Goal: Task Accomplishment & Management: Complete application form

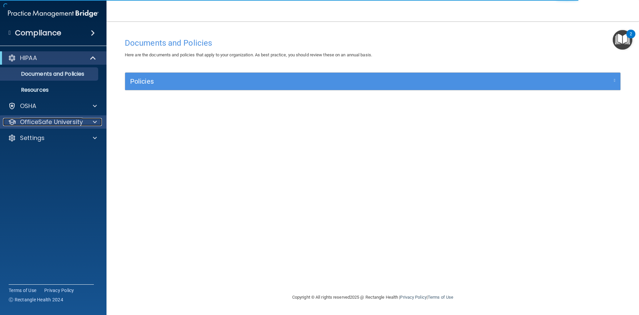
click at [90, 125] on div at bounding box center [94, 122] width 17 height 8
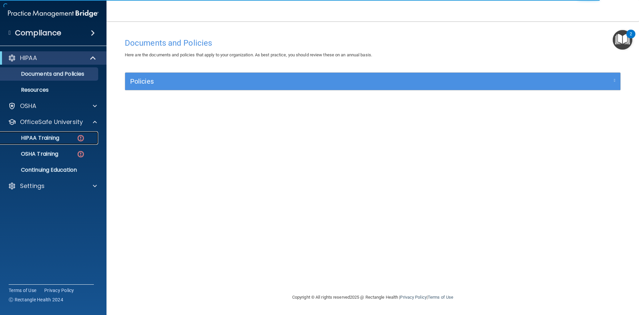
click at [81, 142] on link "HIPAA Training" at bounding box center [45, 137] width 105 height 13
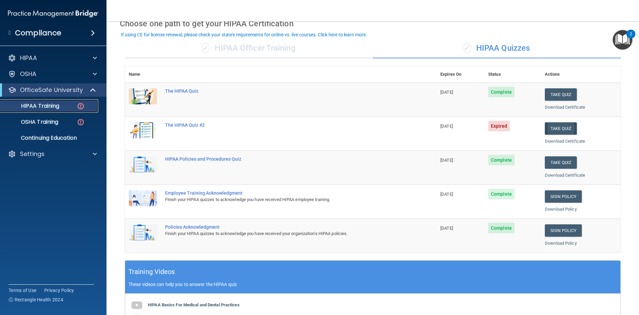
scroll to position [33, 0]
click at [555, 128] on button "Take Quiz" at bounding box center [561, 128] width 32 height 12
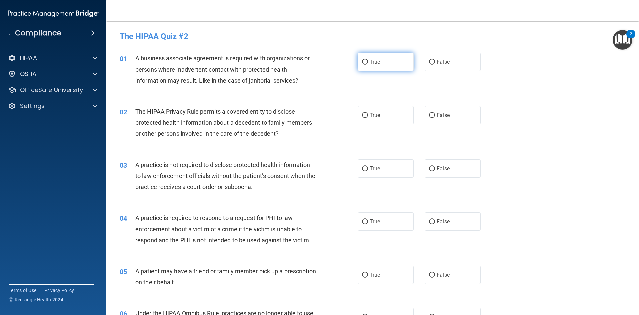
click at [363, 61] on input "True" at bounding box center [365, 62] width 6 height 5
radio input "true"
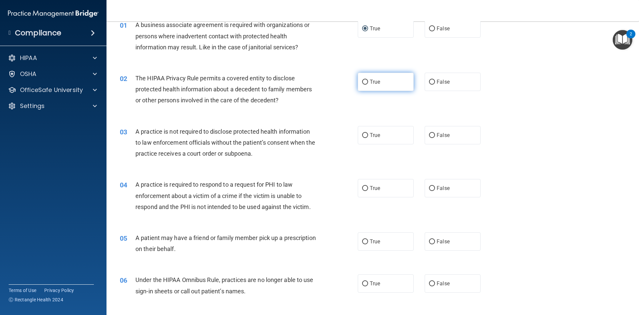
click at [360, 86] on label "True" at bounding box center [386, 82] width 56 height 18
click at [362, 85] on input "True" at bounding box center [365, 82] width 6 height 5
radio input "true"
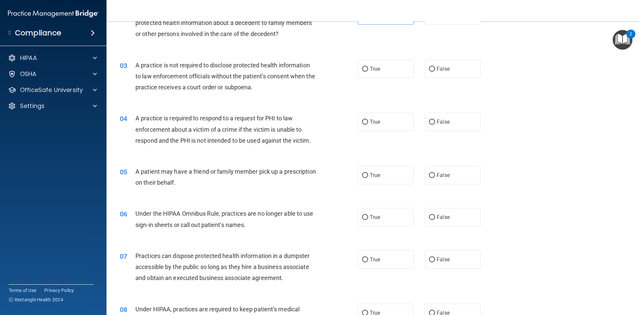
scroll to position [100, 0]
click at [377, 70] on span "True" at bounding box center [375, 68] width 10 height 6
click at [368, 70] on input "True" at bounding box center [365, 68] width 6 height 5
radio input "true"
click at [362, 120] on input "True" at bounding box center [365, 121] width 6 height 5
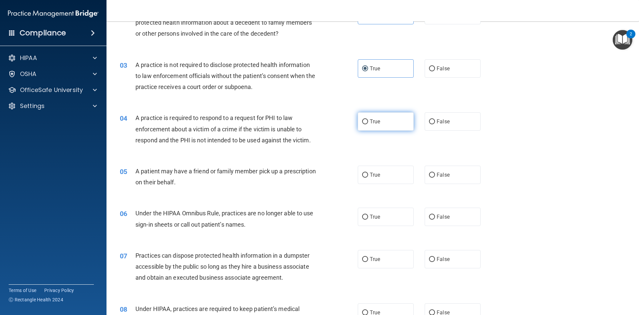
radio input "true"
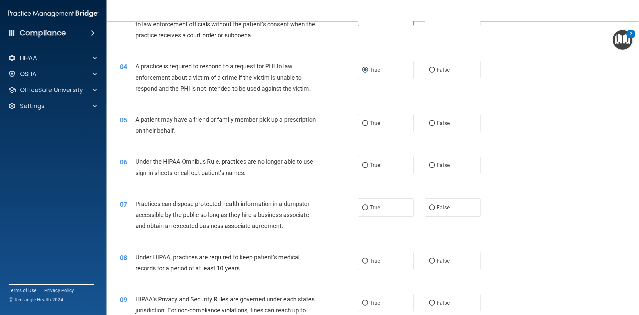
scroll to position [166, 0]
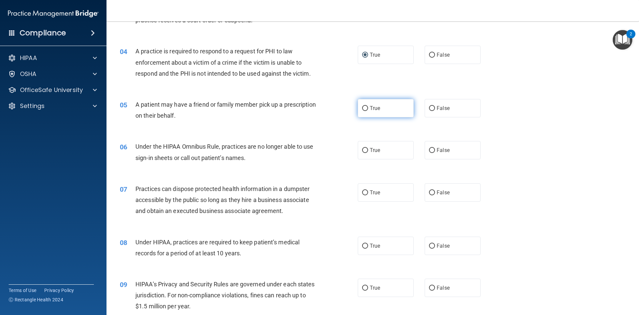
click at [400, 103] on label "True" at bounding box center [386, 108] width 56 height 18
click at [368, 106] on input "True" at bounding box center [365, 108] width 6 height 5
radio input "true"
click at [440, 151] on span "False" at bounding box center [443, 150] width 13 height 6
click at [435, 151] on input "False" at bounding box center [432, 150] width 6 height 5
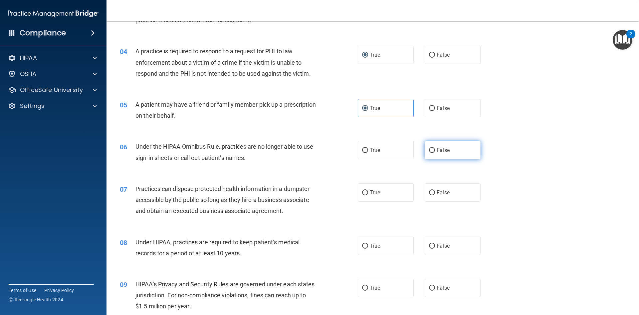
radio input "true"
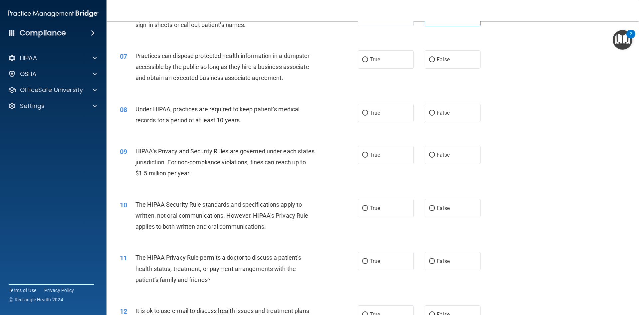
scroll to position [300, 0]
click at [464, 60] on label "False" at bounding box center [453, 59] width 56 height 18
click at [435, 60] on input "False" at bounding box center [432, 59] width 6 height 5
radio input "true"
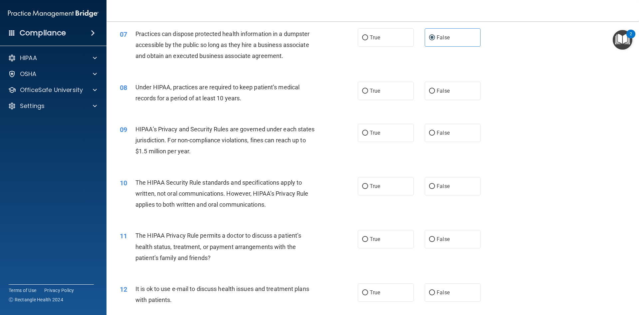
scroll to position [333, 0]
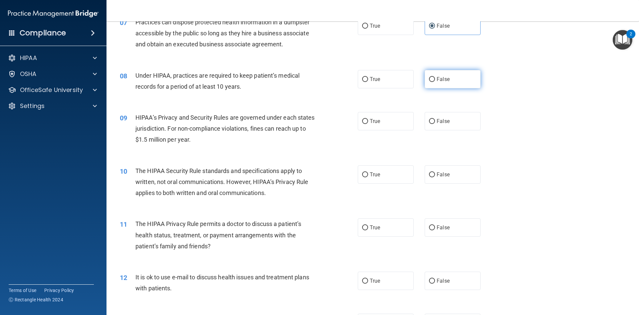
drag, startPoint x: 452, startPoint y: 81, endPoint x: 443, endPoint y: 83, distance: 9.9
click at [452, 81] on label "False" at bounding box center [453, 79] width 56 height 18
click at [435, 81] on input "False" at bounding box center [432, 79] width 6 height 5
radio input "true"
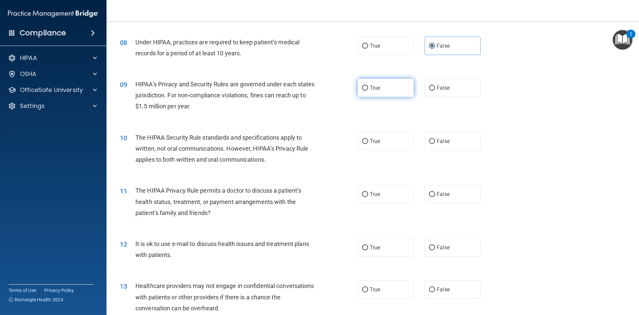
click at [384, 88] on label "True" at bounding box center [386, 88] width 56 height 18
click at [368, 88] on input "True" at bounding box center [365, 88] width 6 height 5
radio input "true"
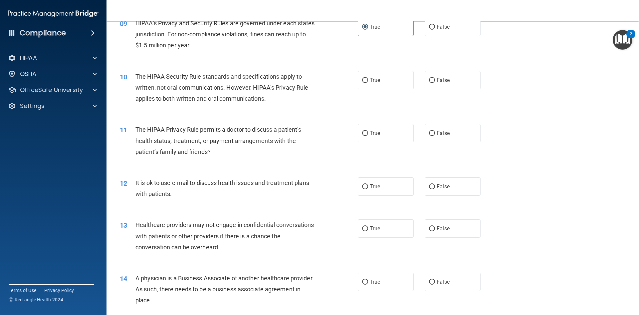
scroll to position [433, 0]
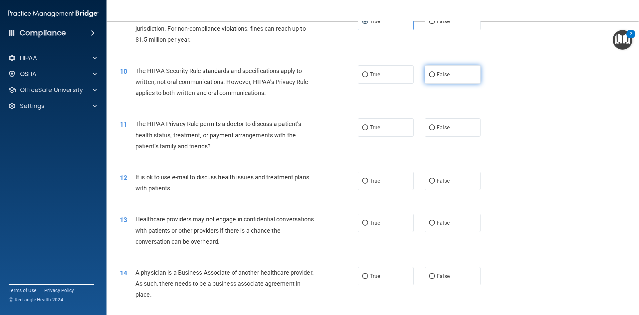
click at [464, 78] on label "False" at bounding box center [453, 74] width 56 height 18
click at [435, 77] on input "False" at bounding box center [432, 74] width 6 height 5
radio input "true"
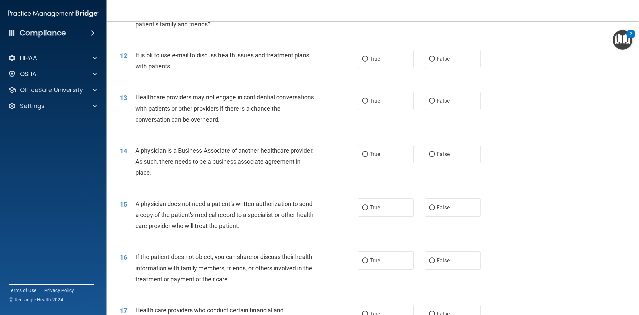
scroll to position [499, 0]
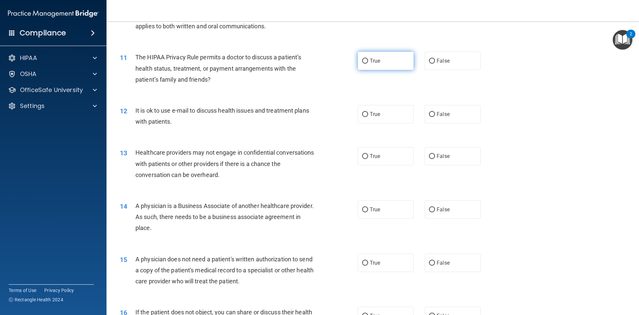
click at [364, 65] on label "True" at bounding box center [386, 61] width 56 height 18
click at [364, 64] on input "True" at bounding box center [365, 61] width 6 height 5
radio input "true"
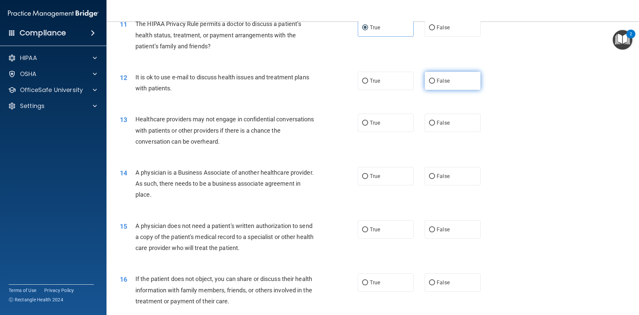
click at [425, 80] on label "False" at bounding box center [453, 81] width 56 height 18
click at [429, 80] on input "False" at bounding box center [432, 81] width 6 height 5
radio input "true"
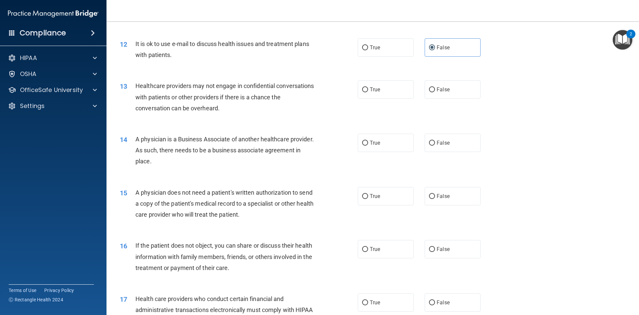
scroll to position [599, 0]
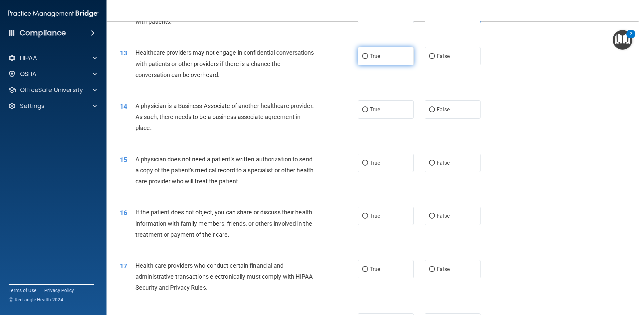
click at [372, 54] on span "True" at bounding box center [375, 56] width 10 height 6
click at [368, 54] on input "True" at bounding box center [365, 56] width 6 height 5
radio input "true"
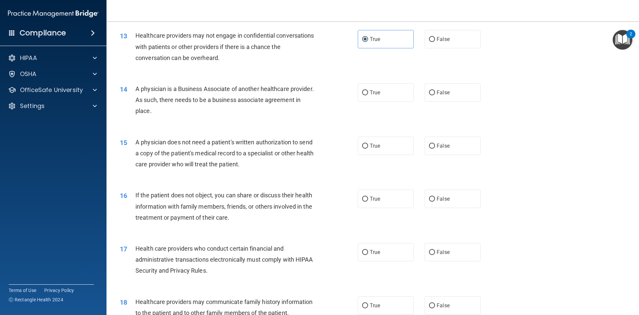
scroll to position [633, 0]
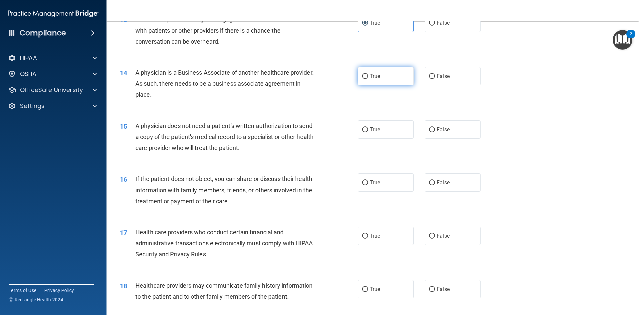
click at [358, 76] on label "True" at bounding box center [386, 76] width 56 height 18
click at [362, 76] on input "True" at bounding box center [365, 76] width 6 height 5
radio input "true"
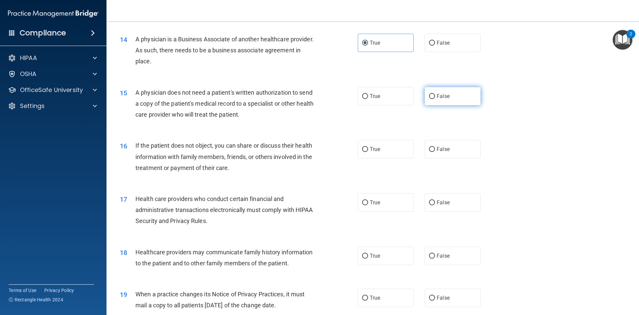
click at [436, 92] on label "False" at bounding box center [453, 96] width 56 height 18
click at [435, 94] on input "False" at bounding box center [432, 96] width 6 height 5
radio input "true"
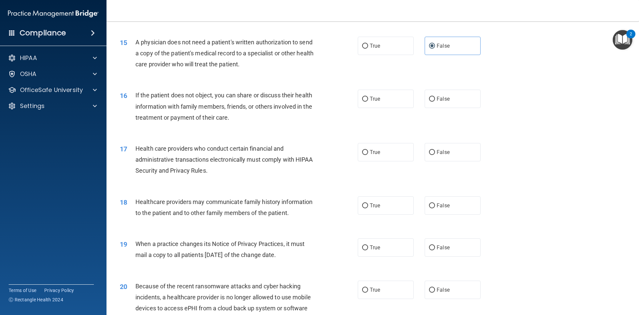
scroll to position [733, 0]
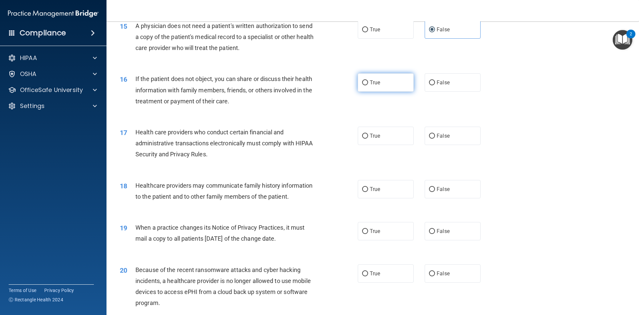
click at [376, 82] on span "True" at bounding box center [375, 82] width 10 height 6
click at [368, 82] on input "True" at bounding box center [365, 82] width 6 height 5
radio input "true"
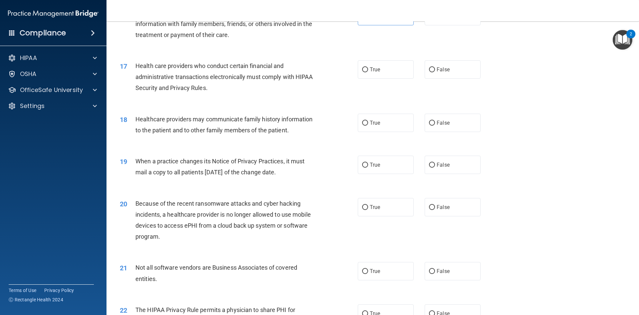
scroll to position [799, 0]
click at [370, 74] on label "True" at bounding box center [386, 69] width 56 height 18
click at [368, 72] on input "True" at bounding box center [365, 69] width 6 height 5
radio input "true"
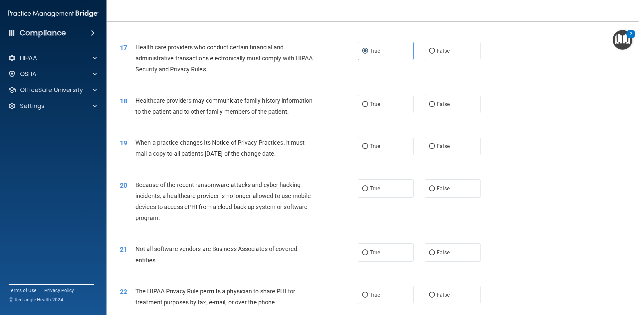
scroll to position [832, 0]
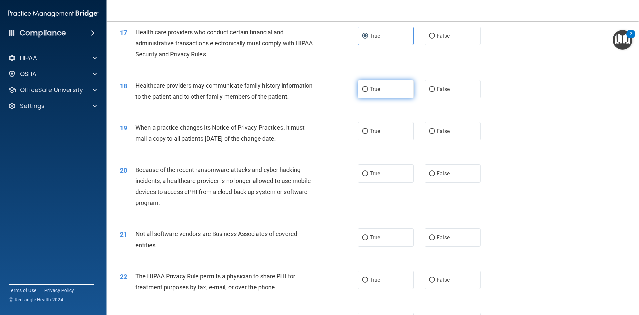
click at [388, 92] on label "True" at bounding box center [386, 89] width 56 height 18
click at [368, 92] on input "True" at bounding box center [365, 89] width 6 height 5
radio input "true"
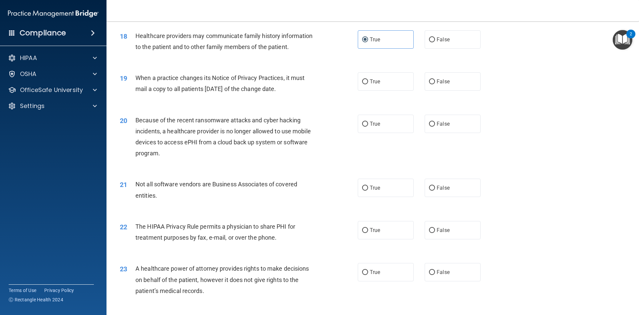
scroll to position [866, 0]
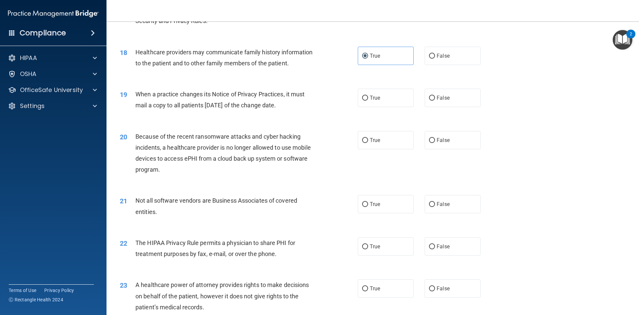
drag, startPoint x: 400, startPoint y: 82, endPoint x: 438, endPoint y: 82, distance: 37.3
click at [426, 81] on div "19 When a practice changes its Notice of Privacy Practices, it must mail a copy…" at bounding box center [373, 101] width 516 height 42
click at [454, 57] on label "False" at bounding box center [453, 56] width 56 height 18
click at [435, 57] on input "False" at bounding box center [432, 56] width 6 height 5
radio input "true"
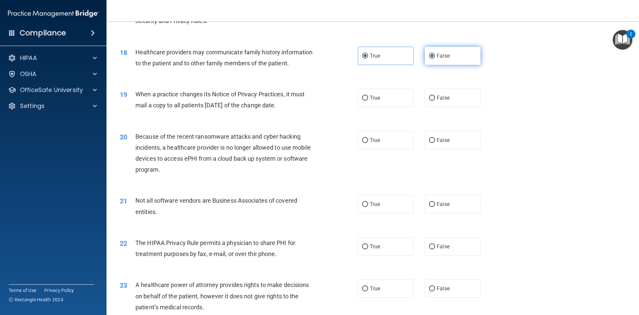
radio input "false"
click at [375, 95] on span "True" at bounding box center [375, 98] width 10 height 6
click at [368, 96] on input "True" at bounding box center [365, 98] width 6 height 5
radio input "true"
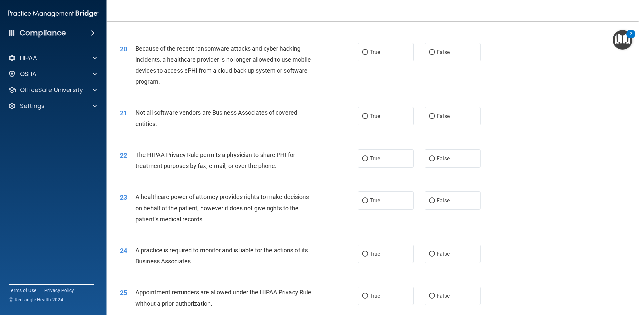
scroll to position [966, 0]
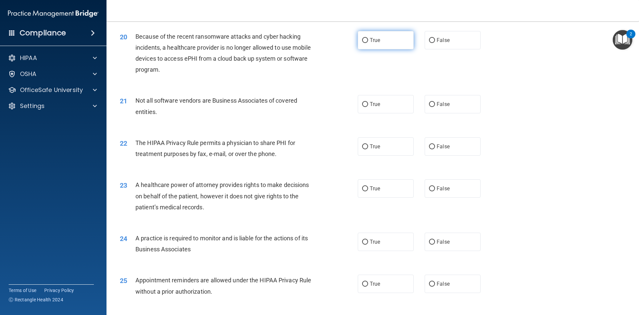
click at [389, 39] on label "True" at bounding box center [386, 40] width 56 height 18
click at [368, 39] on input "True" at bounding box center [365, 40] width 6 height 5
radio input "true"
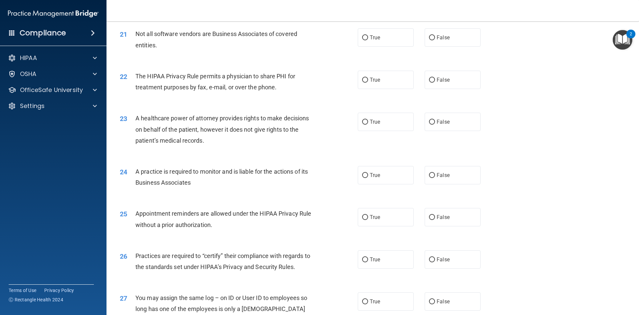
scroll to position [999, 0]
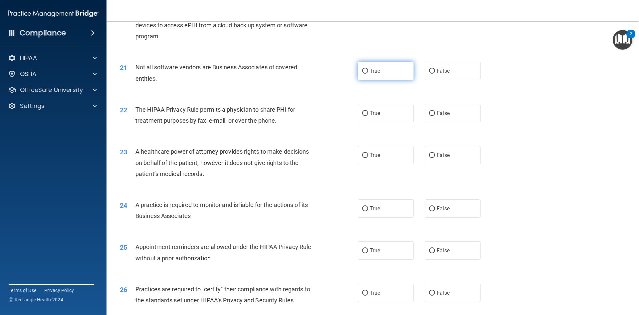
click at [378, 76] on label "True" at bounding box center [386, 71] width 56 height 18
click at [368, 74] on input "True" at bounding box center [365, 71] width 6 height 5
radio input "true"
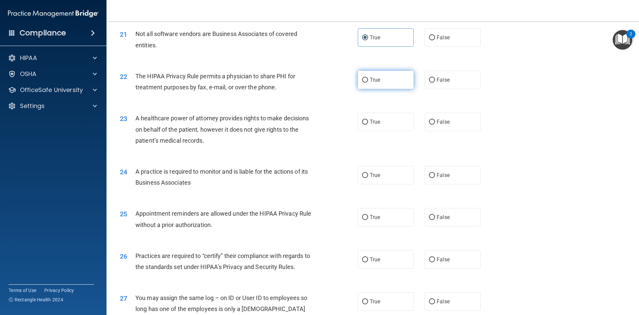
click at [358, 76] on label "True" at bounding box center [386, 80] width 56 height 18
click at [362, 78] on input "True" at bounding box center [365, 80] width 6 height 5
radio input "true"
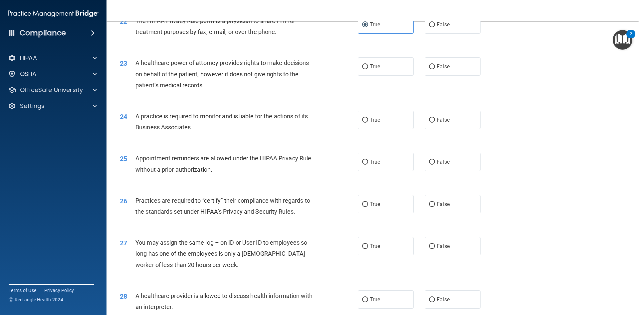
scroll to position [1099, 0]
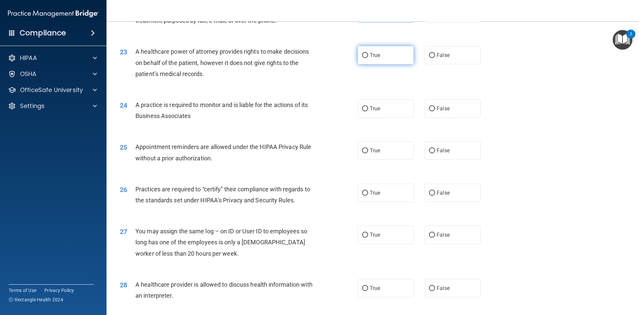
click at [399, 60] on label "True" at bounding box center [386, 55] width 56 height 18
click at [368, 58] on input "True" at bounding box center [365, 55] width 6 height 5
radio input "true"
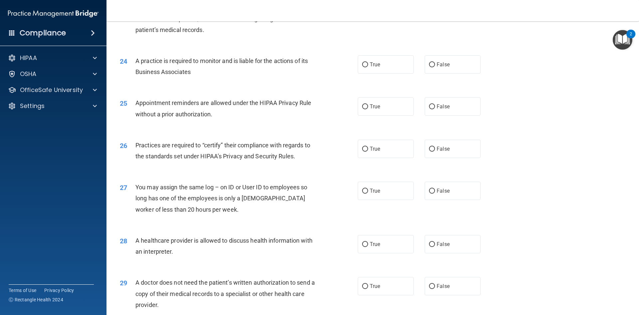
scroll to position [1165, 0]
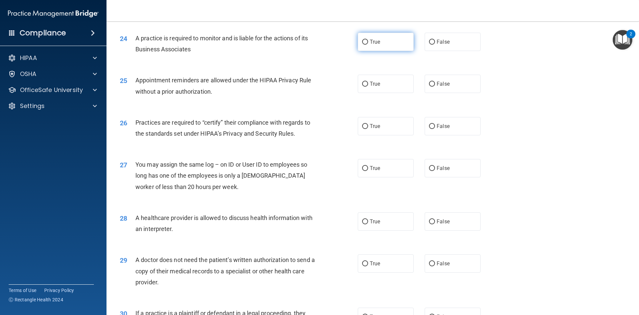
click at [380, 45] on label "True" at bounding box center [386, 42] width 56 height 18
click at [368, 45] on input "True" at bounding box center [365, 42] width 6 height 5
radio input "true"
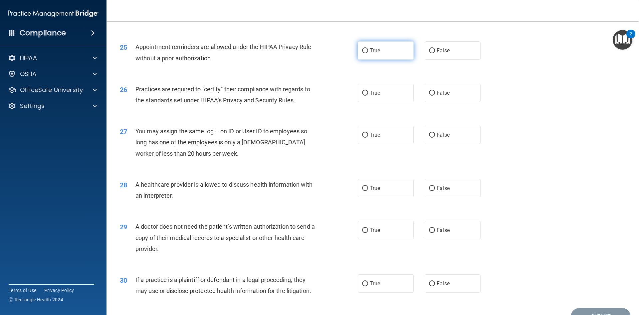
click at [385, 54] on label "True" at bounding box center [386, 50] width 56 height 18
click at [368, 53] on input "True" at bounding box center [365, 50] width 6 height 5
radio input "true"
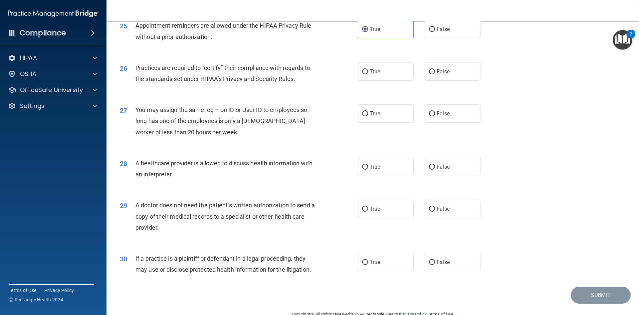
scroll to position [1232, 0]
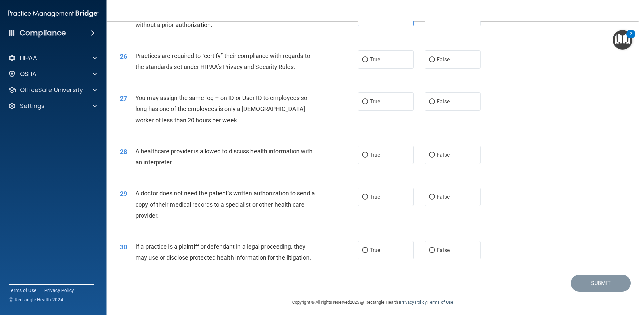
click at [377, 70] on div "26 Practices are required to “certify” their compliance with regards to the sta…" at bounding box center [373, 63] width 516 height 42
click at [362, 101] on input "True" at bounding box center [365, 101] width 6 height 5
radio input "true"
click at [431, 97] on label "False" at bounding box center [453, 101] width 56 height 18
click at [431, 99] on input "False" at bounding box center [432, 101] width 6 height 5
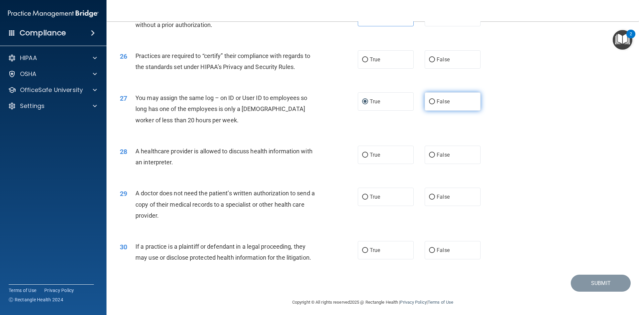
radio input "true"
radio input "false"
click at [377, 148] on label "True" at bounding box center [386, 155] width 56 height 18
click at [368, 153] on input "True" at bounding box center [365, 155] width 6 height 5
radio input "true"
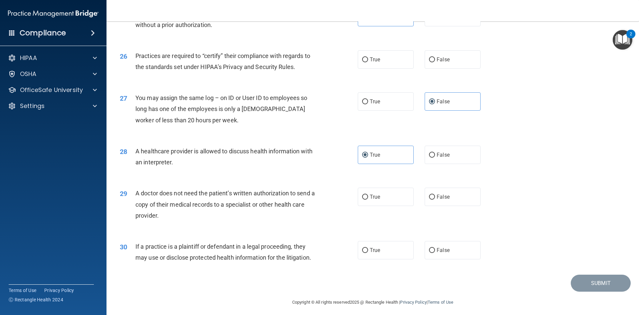
scroll to position [1235, 0]
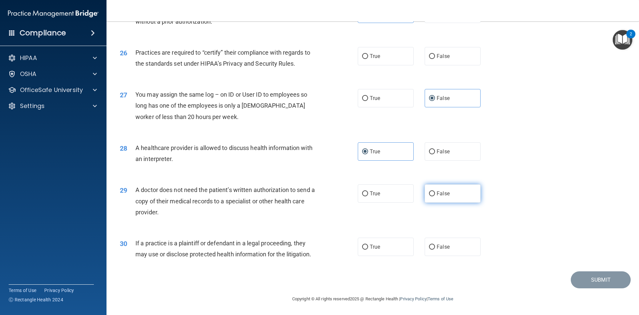
click at [458, 184] on label "False" at bounding box center [453, 193] width 56 height 18
click at [435, 191] on input "False" at bounding box center [432, 193] width 6 height 5
radio input "true"
click at [358, 250] on label "True" at bounding box center [386, 246] width 56 height 18
click at [362, 249] on input "True" at bounding box center [365, 246] width 6 height 5
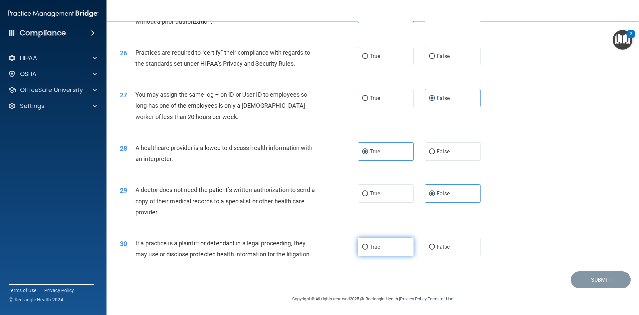
radio input "true"
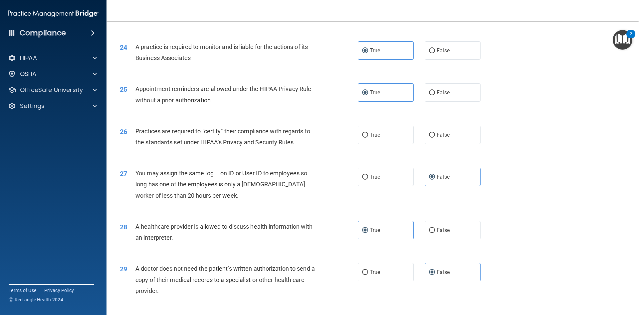
scroll to position [1169, 0]
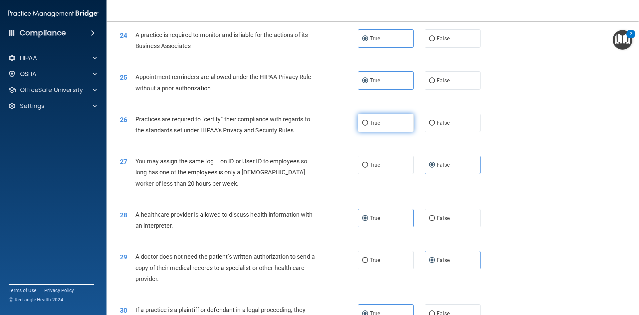
click at [379, 129] on label "True" at bounding box center [386, 123] width 56 height 18
click at [368, 126] on input "True" at bounding box center [365, 123] width 6 height 5
radio input "true"
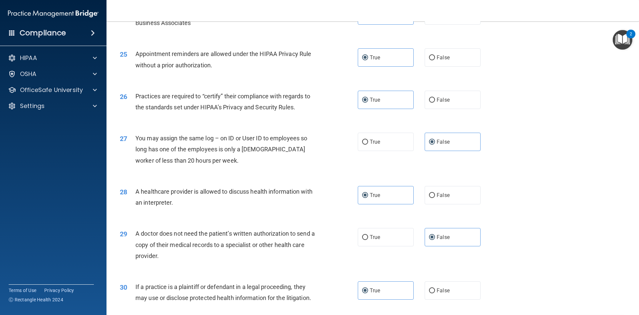
scroll to position [1235, 0]
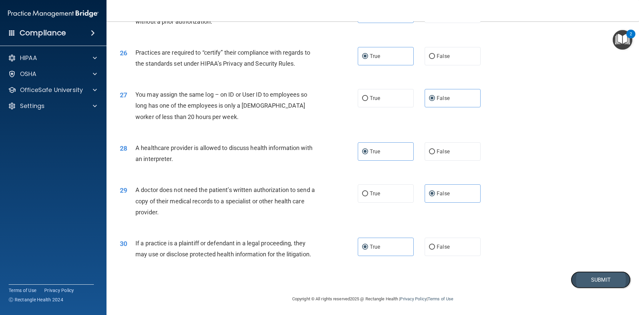
click at [561, 278] on button "Submit" at bounding box center [601, 279] width 60 height 17
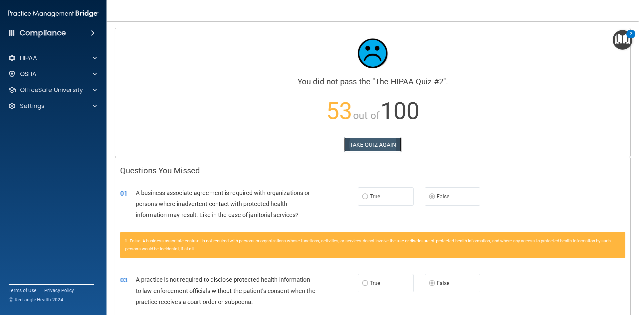
click at [370, 149] on button "TAKE QUIZ AGAIN" at bounding box center [373, 144] width 58 height 15
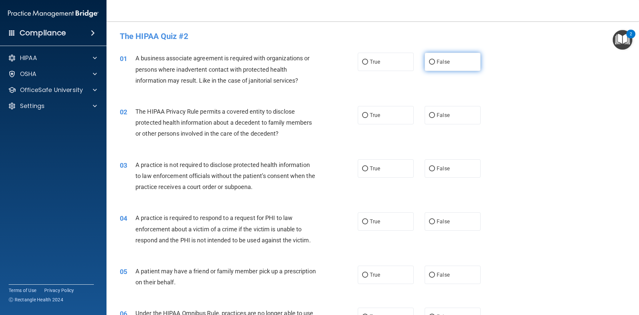
click at [468, 62] on label "False" at bounding box center [453, 62] width 56 height 18
click at [435, 62] on input "False" at bounding box center [432, 62] width 6 height 5
radio input "true"
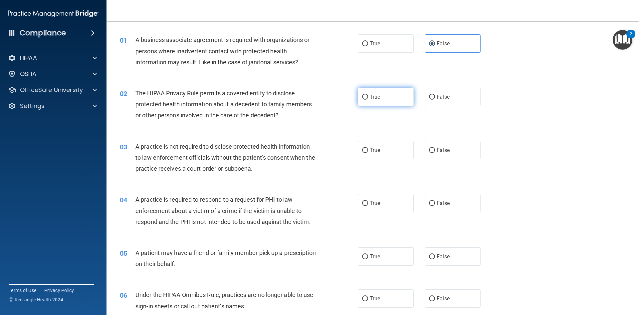
scroll to position [33, 0]
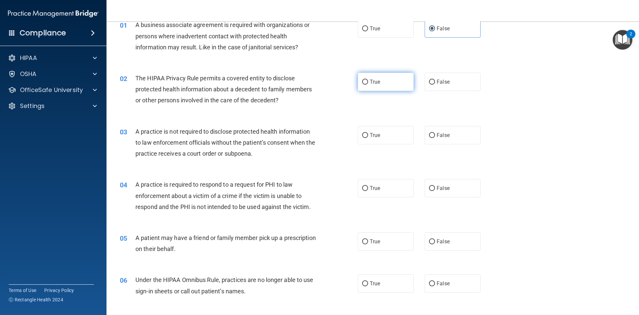
click at [381, 82] on label "True" at bounding box center [386, 82] width 56 height 18
click at [368, 82] on input "True" at bounding box center [365, 82] width 6 height 5
radio input "true"
click at [460, 76] on label "False" at bounding box center [453, 82] width 56 height 18
click at [435, 80] on input "False" at bounding box center [432, 82] width 6 height 5
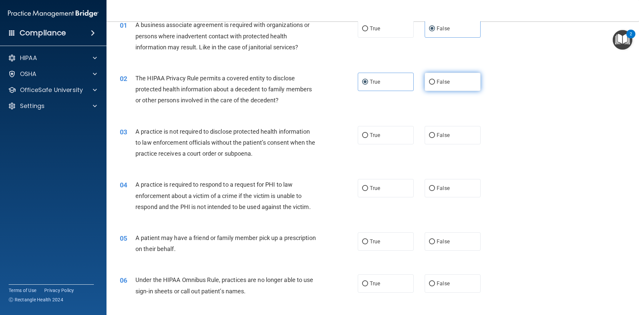
radio input "true"
radio input "false"
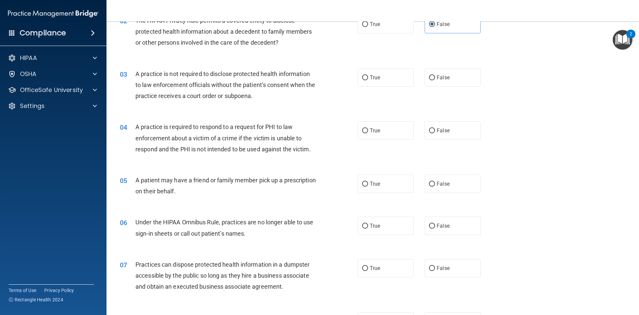
scroll to position [100, 0]
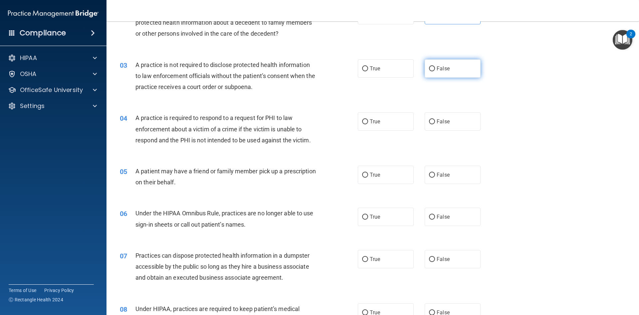
click at [443, 67] on span "False" at bounding box center [443, 68] width 13 height 6
click at [435, 67] on input "False" at bounding box center [432, 68] width 6 height 5
radio input "true"
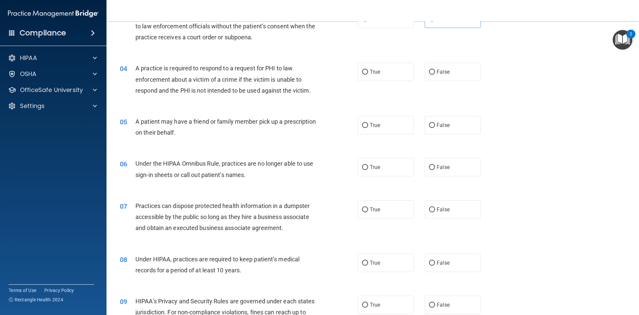
scroll to position [166, 0]
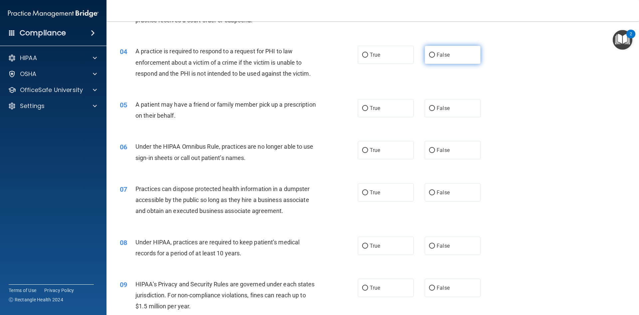
click at [446, 54] on span "False" at bounding box center [443, 55] width 13 height 6
click at [435, 54] on input "False" at bounding box center [432, 55] width 6 height 5
radio input "true"
click at [374, 51] on label "True" at bounding box center [386, 55] width 56 height 18
click at [368, 53] on input "True" at bounding box center [365, 55] width 6 height 5
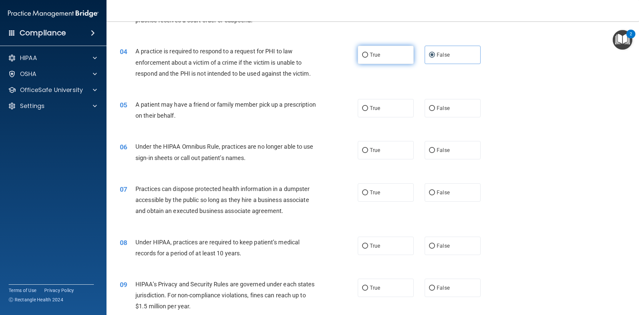
radio input "true"
radio input "false"
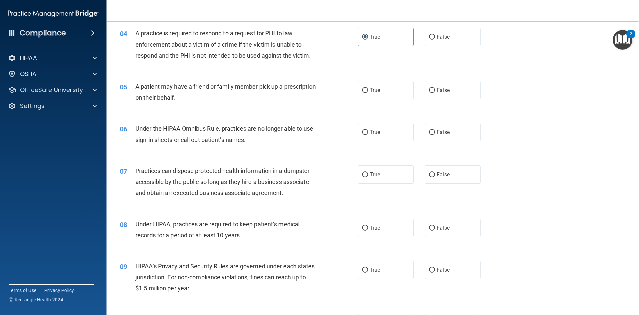
scroll to position [200, 0]
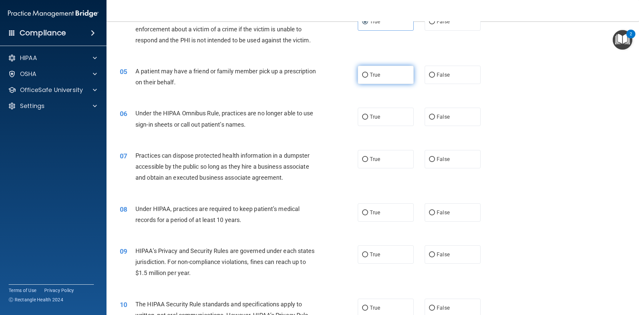
click at [393, 73] on label "True" at bounding box center [386, 75] width 56 height 18
click at [368, 73] on input "True" at bounding box center [365, 75] width 6 height 5
radio input "true"
click at [429, 116] on input "False" at bounding box center [432, 117] width 6 height 5
radio input "true"
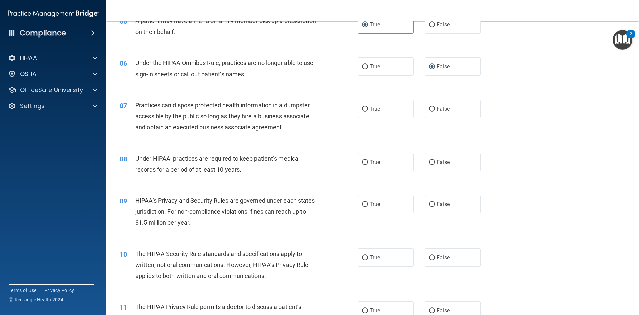
scroll to position [266, 0]
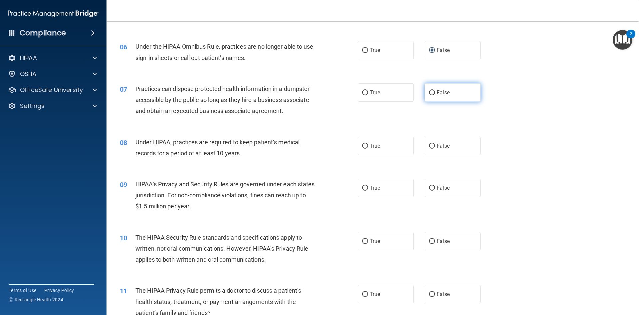
click at [427, 88] on label "False" at bounding box center [453, 92] width 56 height 18
click at [429, 90] on input "False" at bounding box center [432, 92] width 6 height 5
radio input "true"
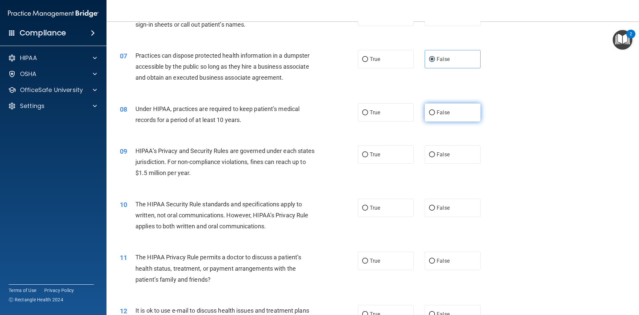
click at [439, 117] on label "False" at bounding box center [453, 112] width 56 height 18
click at [435, 115] on input "False" at bounding box center [432, 112] width 6 height 5
radio input "true"
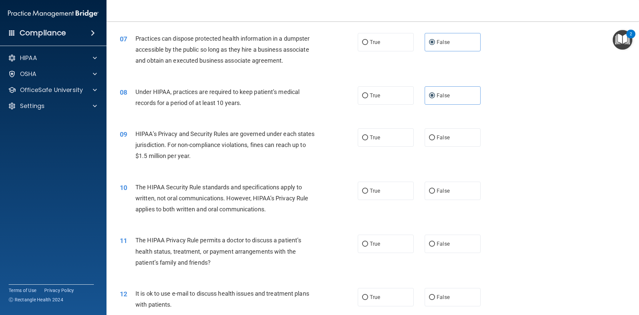
scroll to position [333, 0]
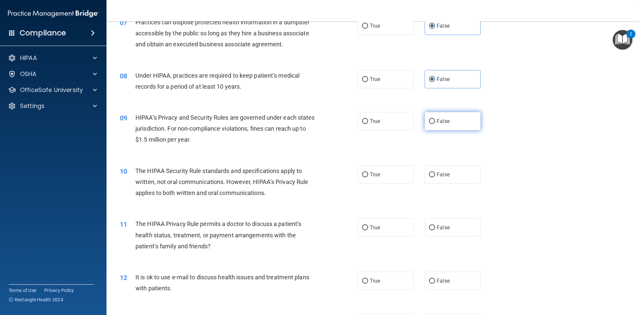
click at [436, 115] on label "False" at bounding box center [453, 121] width 56 height 18
click at [435, 119] on input "False" at bounding box center [432, 121] width 6 height 5
radio input "true"
click at [387, 175] on label "True" at bounding box center [386, 174] width 56 height 18
click at [368, 175] on input "True" at bounding box center [365, 174] width 6 height 5
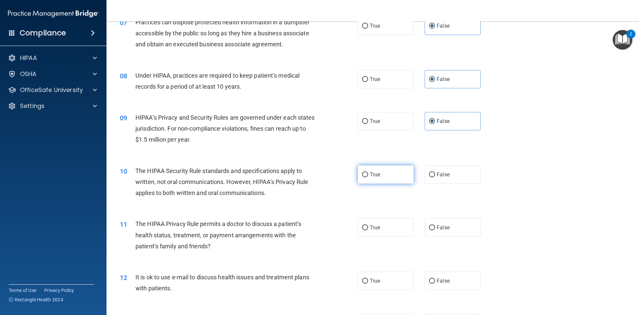
radio input "true"
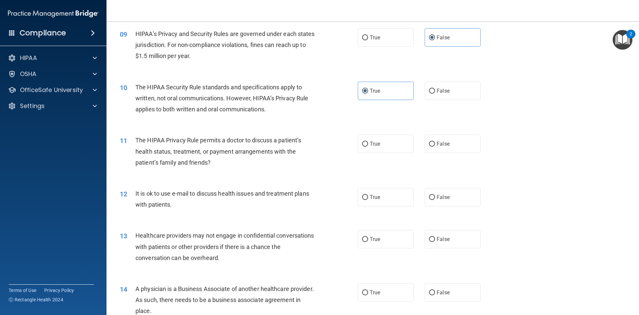
scroll to position [433, 0]
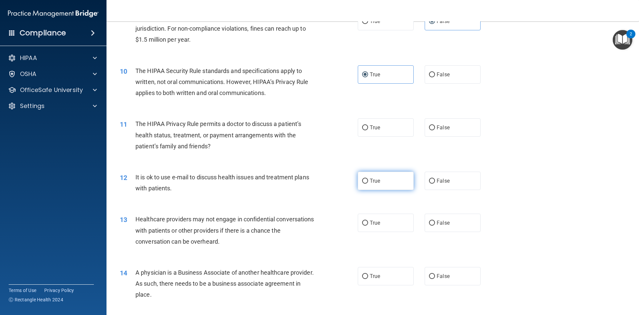
click at [380, 179] on label "True" at bounding box center [386, 180] width 56 height 18
click at [368, 179] on input "True" at bounding box center [365, 180] width 6 height 5
radio input "true"
click at [364, 131] on label "True" at bounding box center [386, 127] width 56 height 18
click at [364, 130] on input "True" at bounding box center [365, 127] width 6 height 5
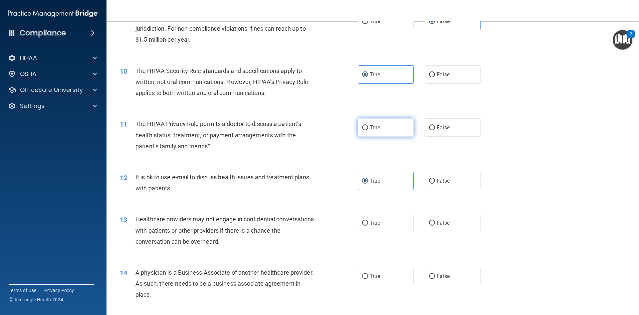
radio input "true"
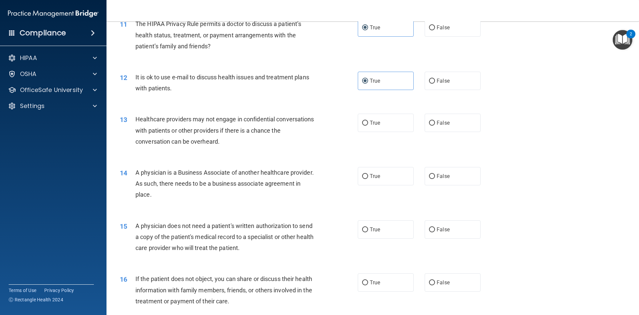
scroll to position [566, 0]
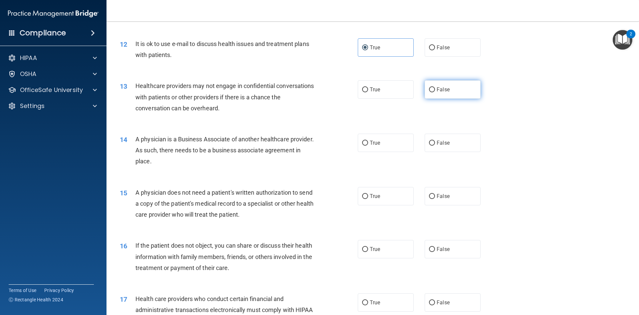
click at [439, 99] on label "False" at bounding box center [453, 89] width 56 height 18
click at [435, 92] on input "False" at bounding box center [432, 89] width 6 height 5
radio input "true"
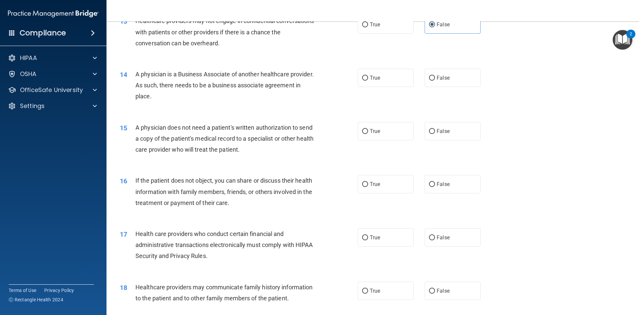
scroll to position [633, 0]
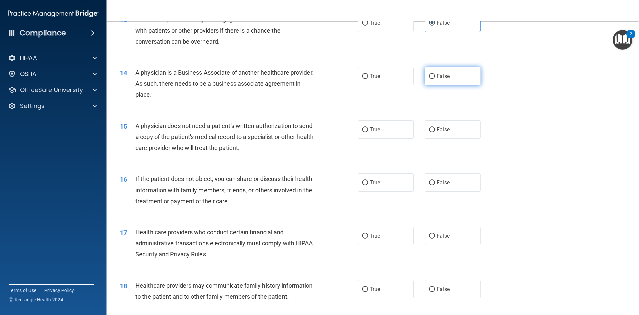
click at [440, 80] on label "False" at bounding box center [453, 76] width 56 height 18
click at [435, 79] on input "False" at bounding box center [432, 76] width 6 height 5
radio input "true"
click at [364, 125] on label "True" at bounding box center [386, 129] width 56 height 18
click at [364, 127] on input "True" at bounding box center [365, 129] width 6 height 5
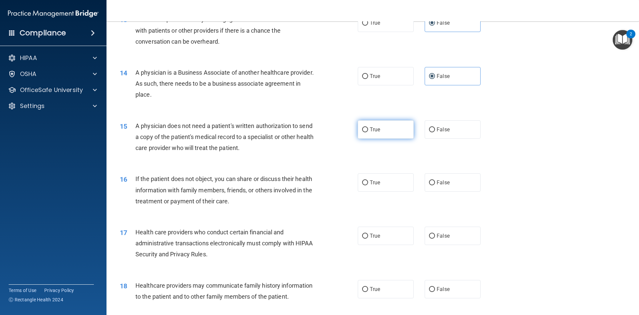
radio input "true"
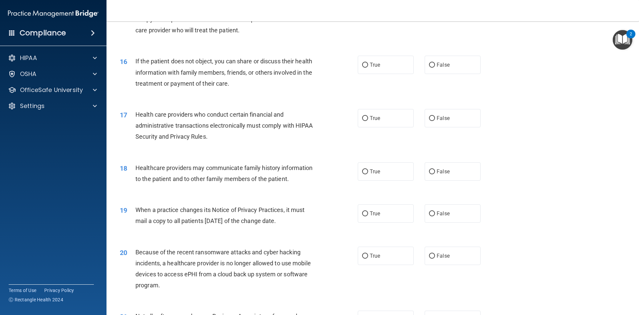
scroll to position [766, 0]
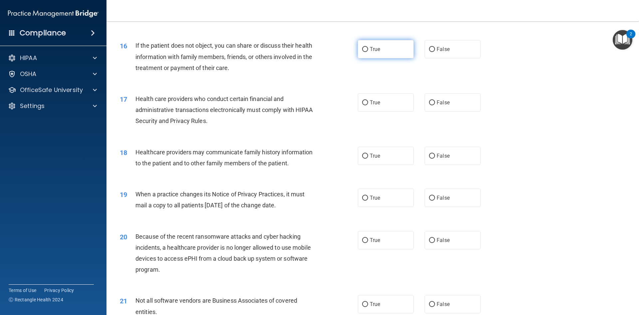
click at [375, 50] on span "True" at bounding box center [375, 49] width 10 height 6
click at [368, 50] on input "True" at bounding box center [365, 49] width 6 height 5
radio input "true"
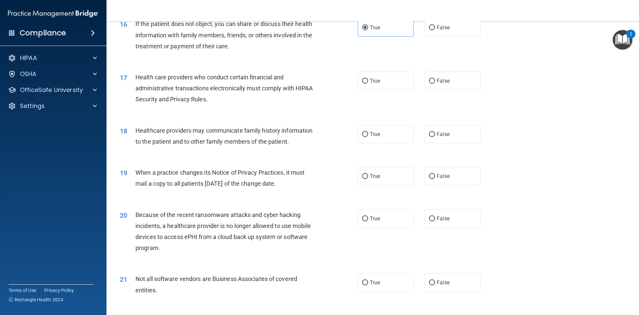
scroll to position [799, 0]
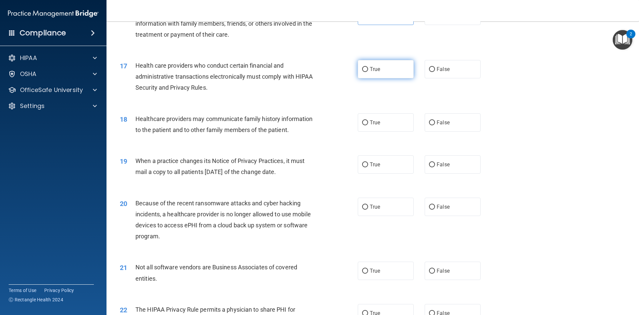
click at [370, 75] on label "True" at bounding box center [386, 69] width 56 height 18
click at [368, 72] on input "True" at bounding box center [365, 69] width 6 height 5
radio input "true"
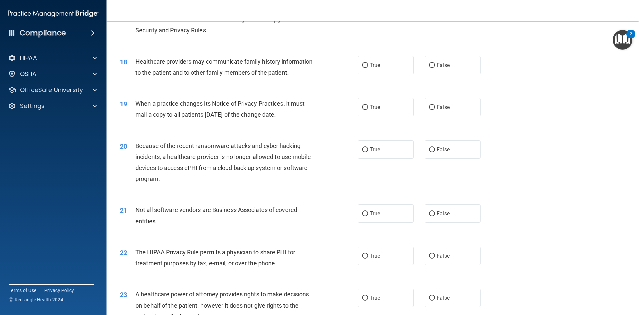
scroll to position [866, 0]
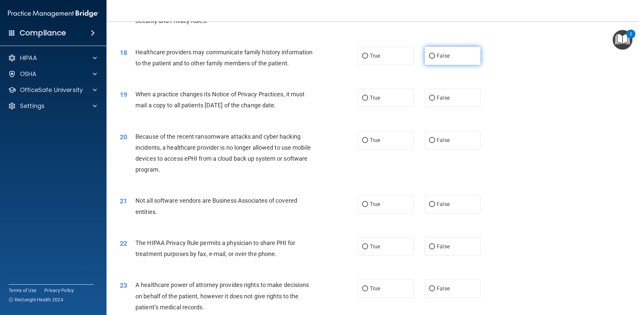
click at [431, 58] on input "False" at bounding box center [432, 56] width 6 height 5
radio input "true"
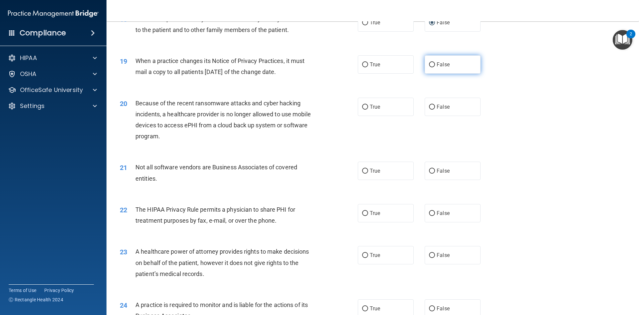
click at [431, 72] on label "False" at bounding box center [453, 64] width 56 height 18
click at [431, 67] on input "False" at bounding box center [432, 64] width 6 height 5
radio input "true"
click at [439, 106] on span "False" at bounding box center [443, 107] width 13 height 6
click at [435, 106] on input "False" at bounding box center [432, 107] width 6 height 5
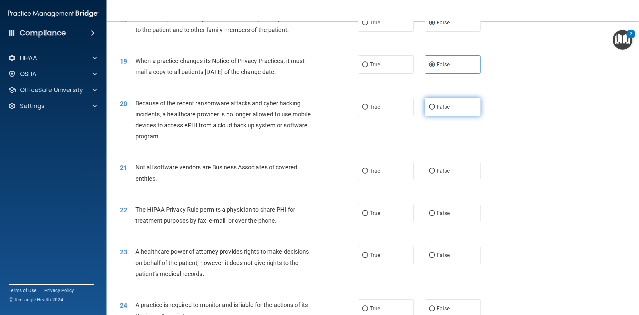
radio input "true"
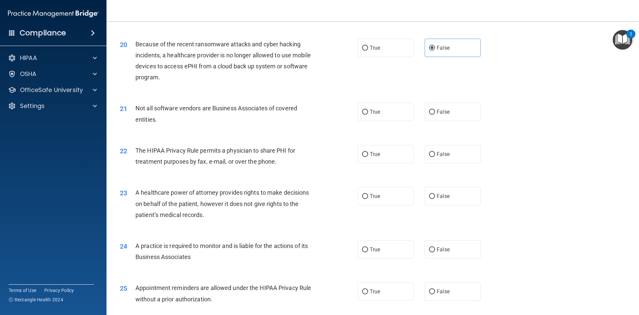
scroll to position [966, 0]
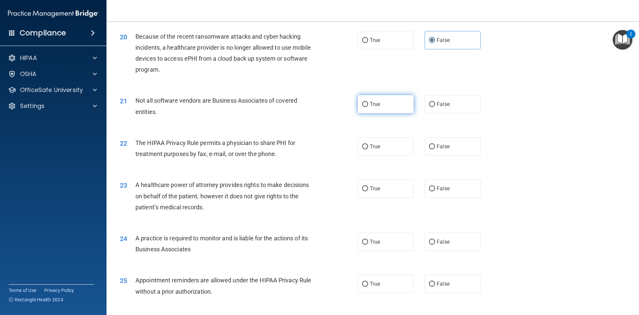
click at [370, 105] on span "True" at bounding box center [375, 104] width 10 height 6
click at [368, 105] on input "True" at bounding box center [365, 104] width 6 height 5
radio input "true"
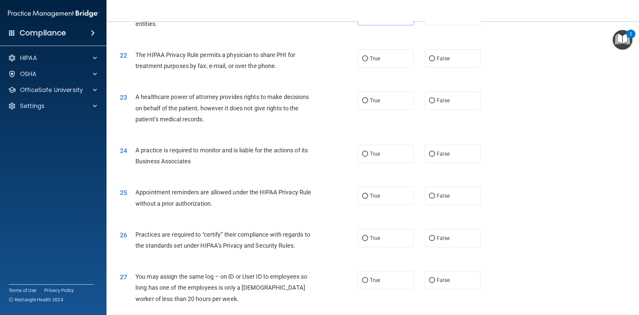
scroll to position [1066, 0]
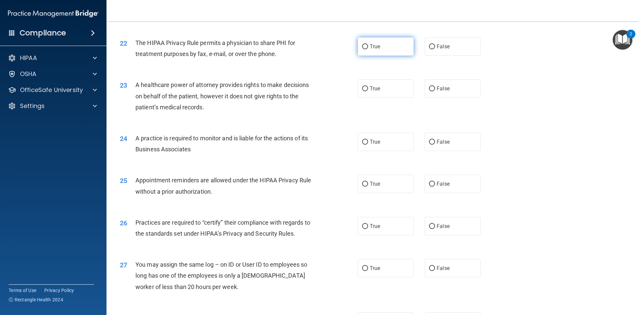
click at [387, 50] on label "True" at bounding box center [386, 46] width 56 height 18
click at [368, 49] on input "True" at bounding box center [365, 46] width 6 height 5
radio input "true"
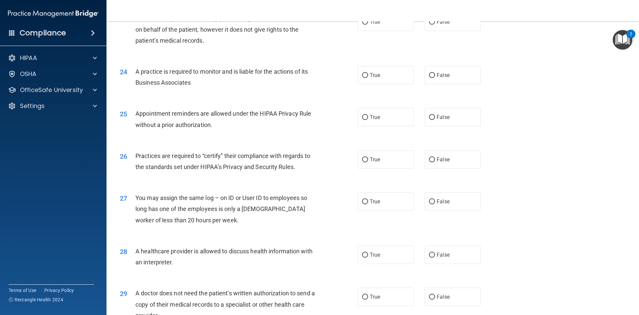
scroll to position [1099, 0]
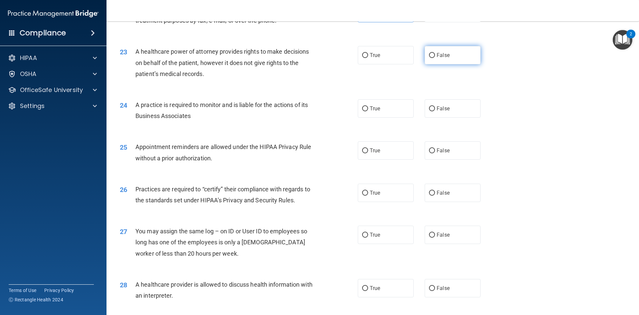
click at [443, 59] on label "False" at bounding box center [453, 55] width 56 height 18
click at [435, 58] on input "False" at bounding box center [432, 55] width 6 height 5
radio input "true"
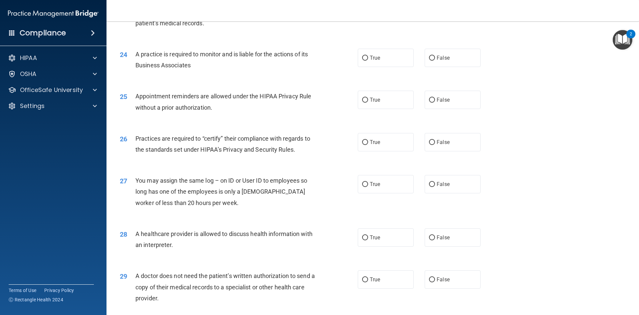
scroll to position [1165, 0]
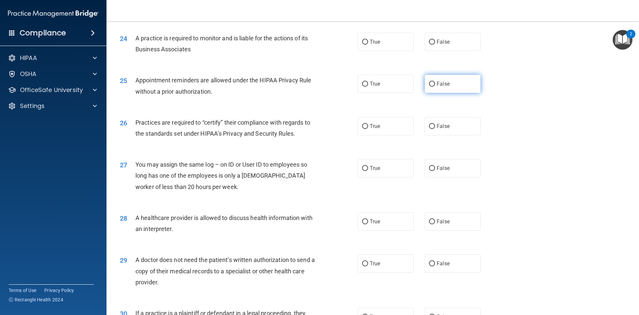
click at [439, 86] on span "False" at bounding box center [443, 84] width 13 height 6
click at [435, 86] on input "False" at bounding box center [432, 84] width 6 height 5
radio input "true"
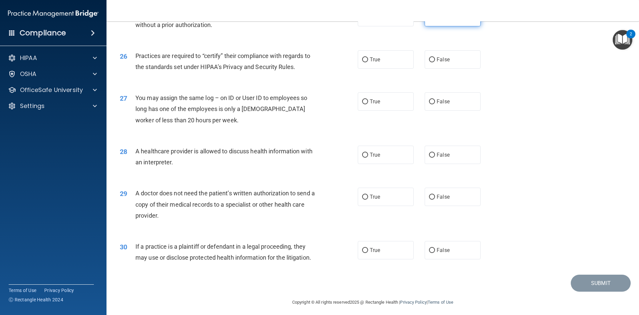
scroll to position [1199, 0]
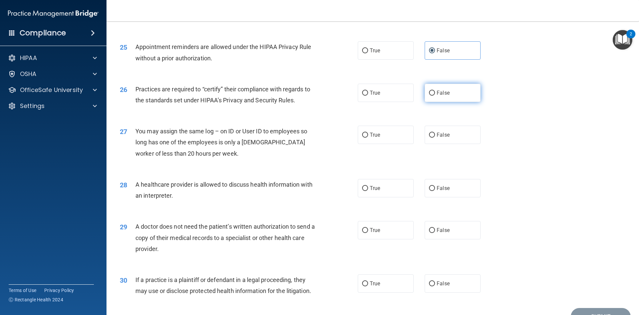
click at [440, 95] on span "False" at bounding box center [443, 93] width 13 height 6
click at [435, 95] on input "False" at bounding box center [432, 93] width 6 height 5
radio input "true"
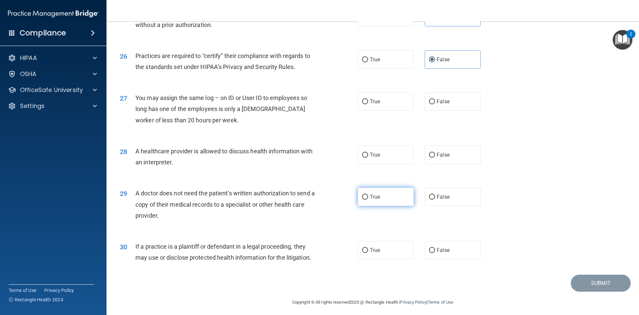
click at [378, 196] on span "True" at bounding box center [375, 196] width 10 height 6
click at [368, 196] on input "True" at bounding box center [365, 196] width 6 height 5
radio input "true"
click at [469, 106] on label "False" at bounding box center [453, 101] width 56 height 18
click at [435, 104] on input "False" at bounding box center [432, 101] width 6 height 5
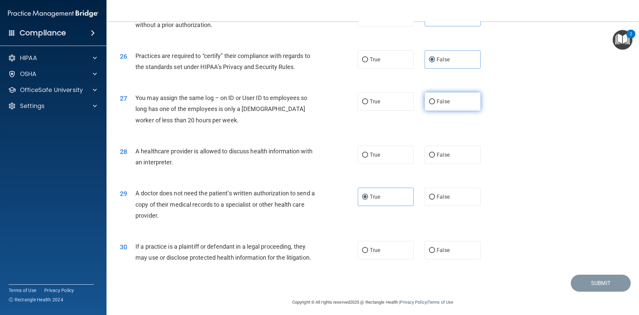
radio input "true"
click at [367, 157] on label "True" at bounding box center [386, 155] width 56 height 18
click at [367, 157] on input "True" at bounding box center [365, 155] width 6 height 5
radio input "true"
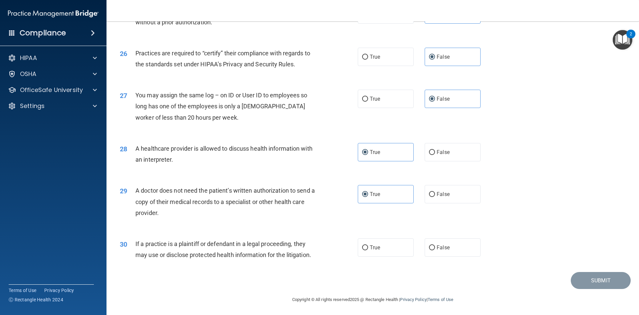
scroll to position [1235, 0]
click at [401, 247] on label "True" at bounding box center [386, 246] width 56 height 18
click at [368, 247] on input "True" at bounding box center [365, 246] width 6 height 5
radio input "true"
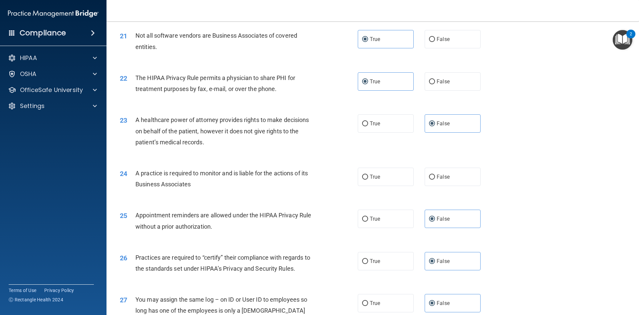
scroll to position [969, 0]
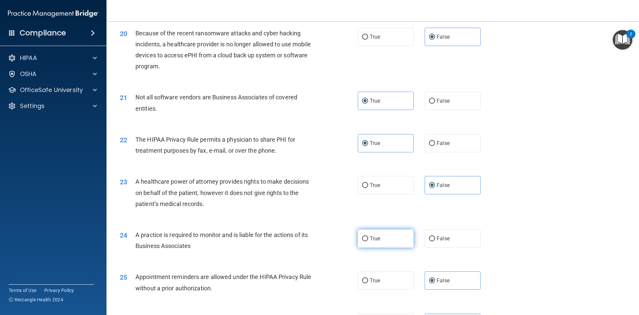
click at [370, 241] on span "True" at bounding box center [375, 238] width 10 height 6
click at [368, 241] on input "True" at bounding box center [365, 238] width 6 height 5
radio input "true"
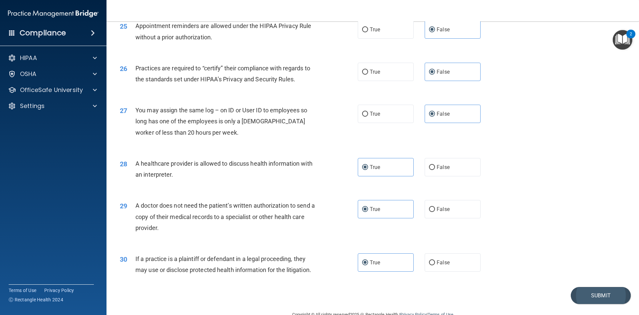
scroll to position [1235, 0]
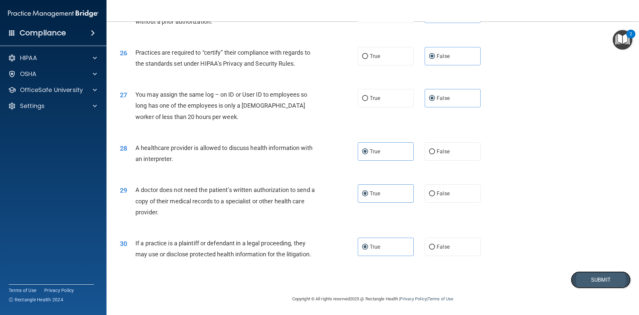
click at [561, 281] on button "Submit" at bounding box center [601, 279] width 60 height 17
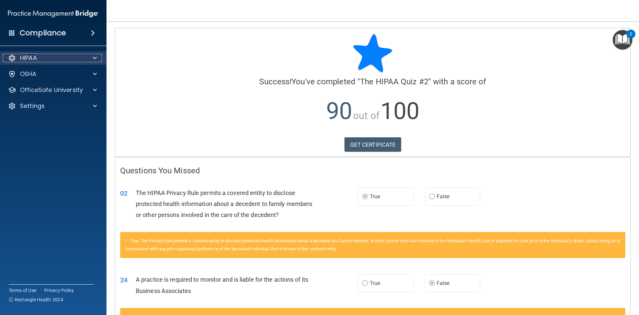
click at [70, 57] on div "HIPAA" at bounding box center [44, 58] width 83 height 8
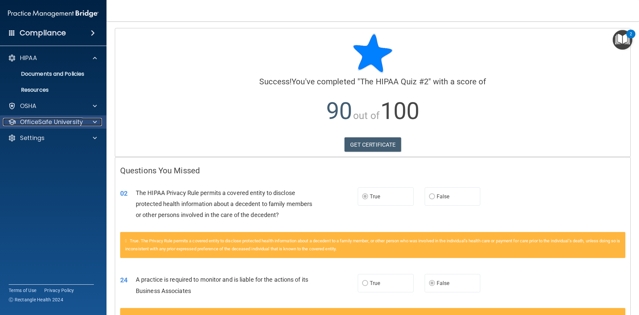
click at [79, 122] on p "OfficeSafe University" at bounding box center [51, 122] width 63 height 8
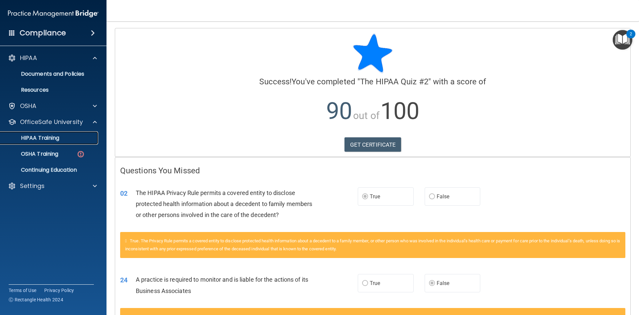
click at [49, 137] on p "HIPAA Training" at bounding box center [31, 138] width 55 height 7
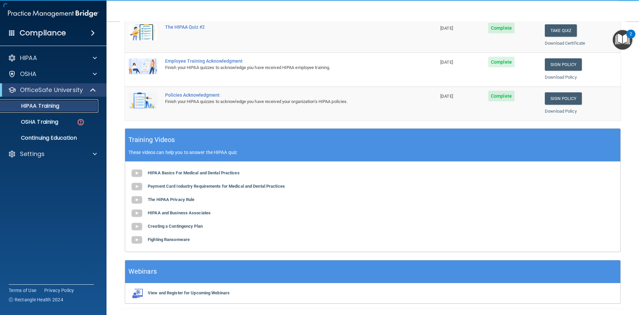
scroll to position [187, 0]
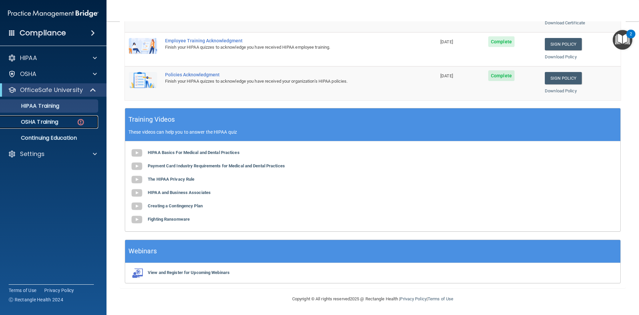
click at [32, 123] on p "OSHA Training" at bounding box center [31, 122] width 54 height 7
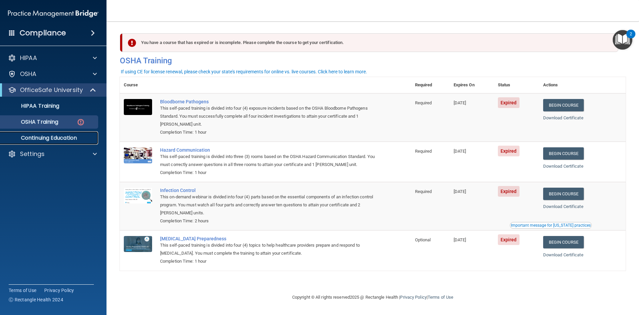
click at [68, 138] on p "Continuing Education" at bounding box center [49, 138] width 91 height 7
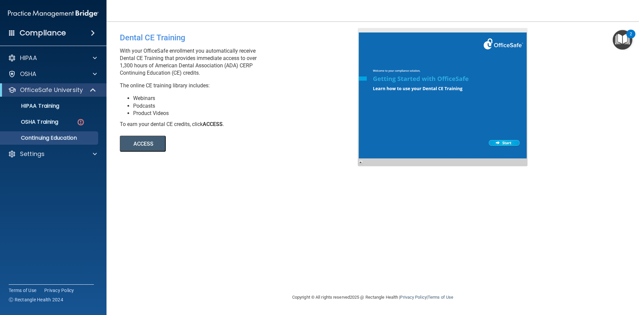
click at [91, 33] on span at bounding box center [93, 33] width 4 height 8
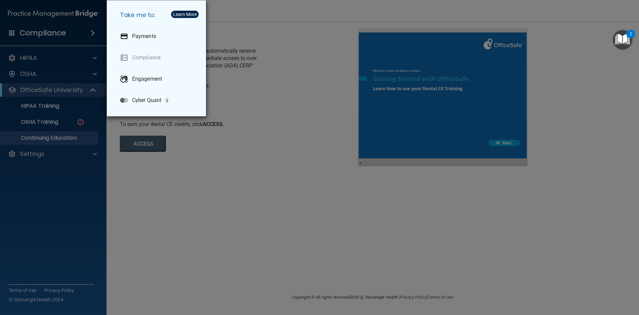
click at [206, 143] on div "Take me to: Payments Compliance Engagement Cyber Quant" at bounding box center [319, 157] width 639 height 315
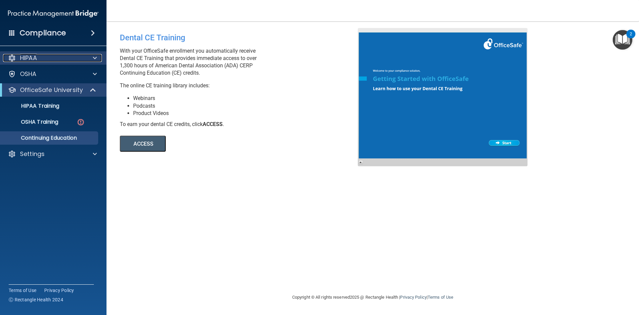
click at [70, 55] on div "HIPAA" at bounding box center [44, 58] width 83 height 8
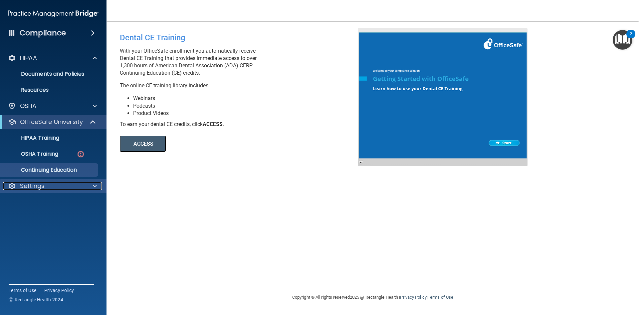
click at [52, 185] on div "Settings" at bounding box center [44, 186] width 83 height 8
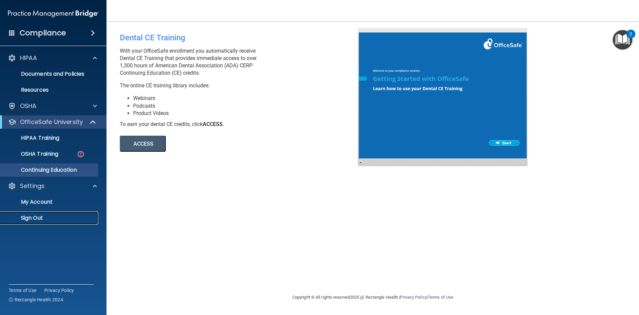
click at [48, 220] on p "Sign Out" at bounding box center [49, 217] width 91 height 7
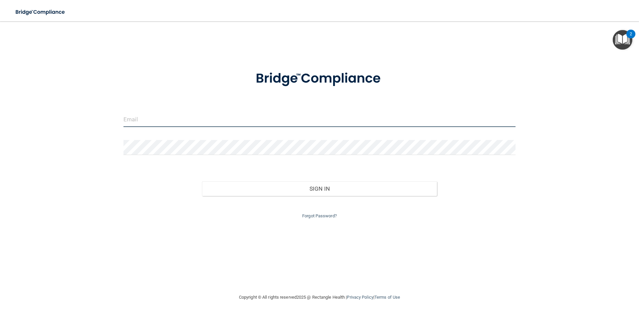
type input "[EMAIL_ADDRESS][DOMAIN_NAME]"
click at [194, 124] on input "[EMAIL_ADDRESS][DOMAIN_NAME]" at bounding box center [320, 119] width 392 height 15
drag, startPoint x: 188, startPoint y: 121, endPoint x: 121, endPoint y: 122, distance: 67.6
click at [121, 122] on div "[EMAIL_ADDRESS][DOMAIN_NAME]" at bounding box center [320, 122] width 402 height 20
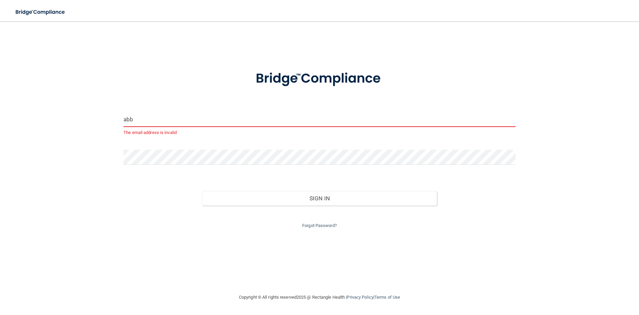
type input "[EMAIL_ADDRESS][DOMAIN_NAME]"
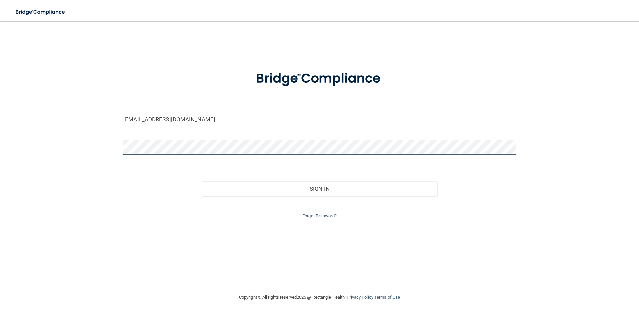
click at [83, 148] on div "[EMAIL_ADDRESS][DOMAIN_NAME] Invalid email/password. You don't have permission …" at bounding box center [319, 157] width 613 height 258
click at [202, 181] on button "Sign In" at bounding box center [319, 188] width 235 height 15
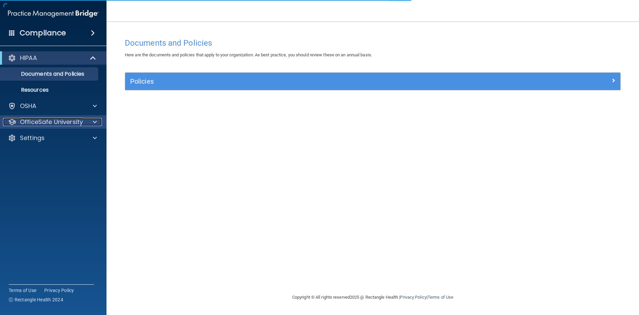
click at [40, 124] on p "OfficeSafe University" at bounding box center [51, 122] width 63 height 8
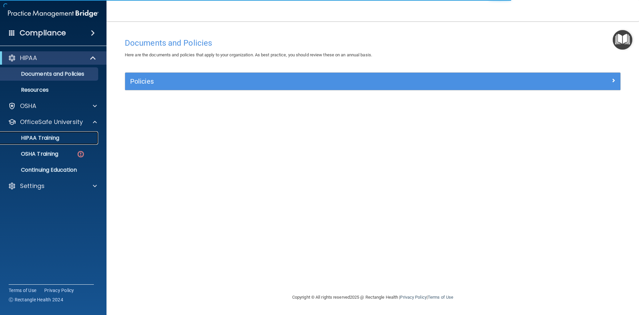
click at [47, 142] on link "HIPAA Training" at bounding box center [45, 137] width 105 height 13
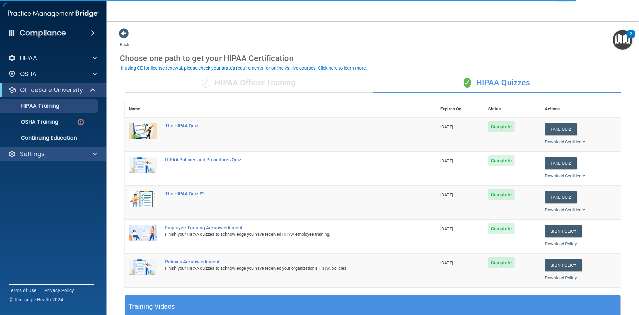
click at [52, 148] on div "Settings" at bounding box center [53, 153] width 107 height 13
click at [56, 155] on div "Settings" at bounding box center [44, 154] width 83 height 8
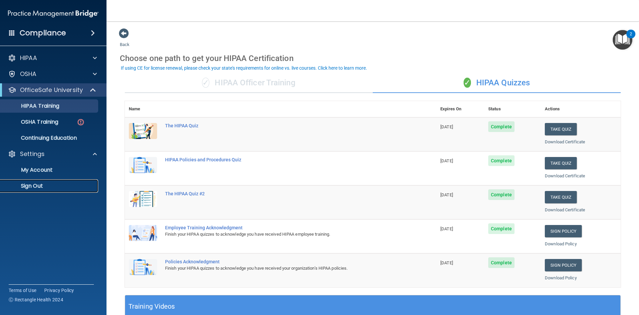
click at [48, 184] on p "Sign Out" at bounding box center [49, 185] width 91 height 7
